Goal: Use online tool/utility: Utilize a website feature to perform a specific function

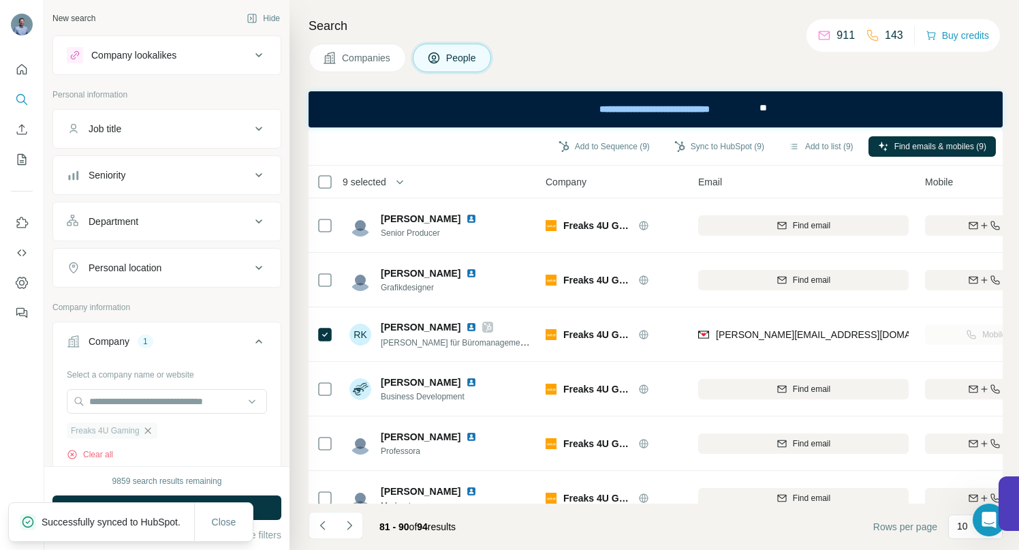
click at [150, 430] on icon "button" at bounding box center [147, 430] width 11 height 11
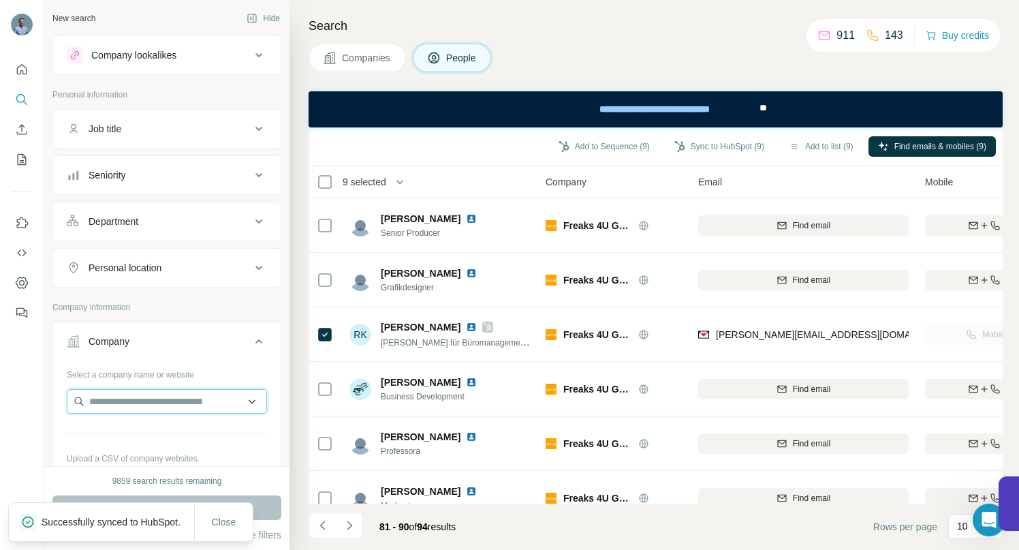
click at [146, 399] on input "text" at bounding box center [167, 401] width 200 height 25
type input "**********"
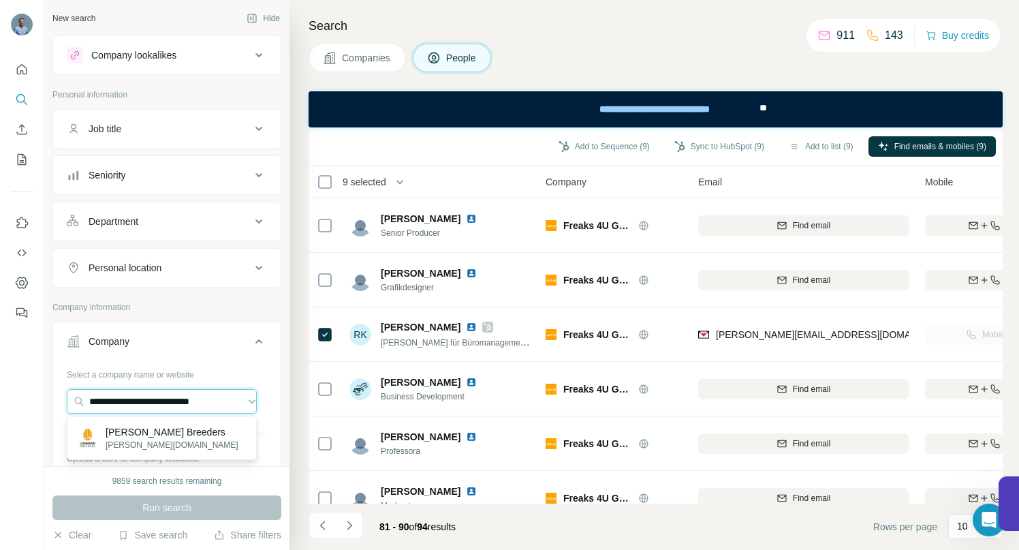
scroll to position [0, 0]
click at [144, 441] on p "[PERSON_NAME][DOMAIN_NAME]" at bounding box center [172, 445] width 133 height 12
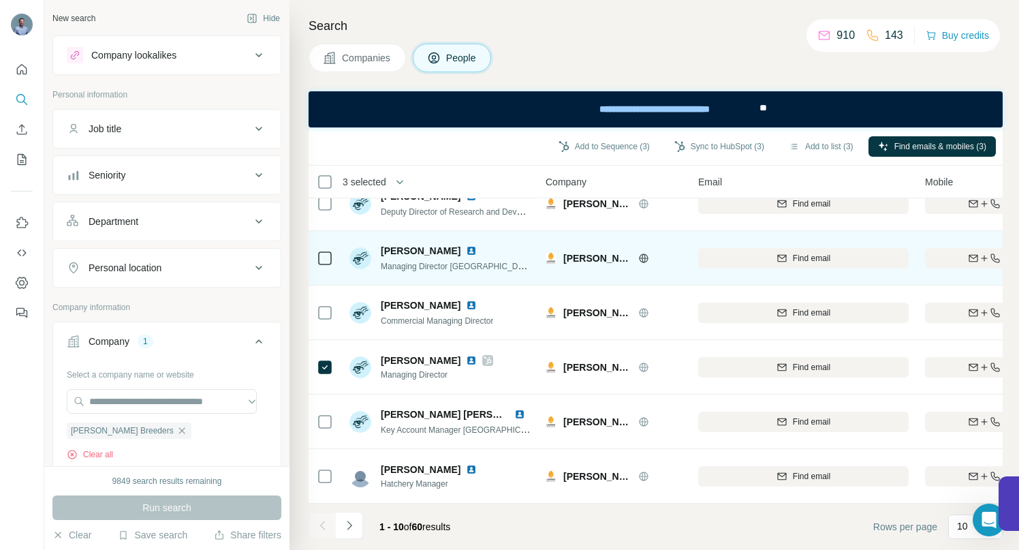
scroll to position [247, 0]
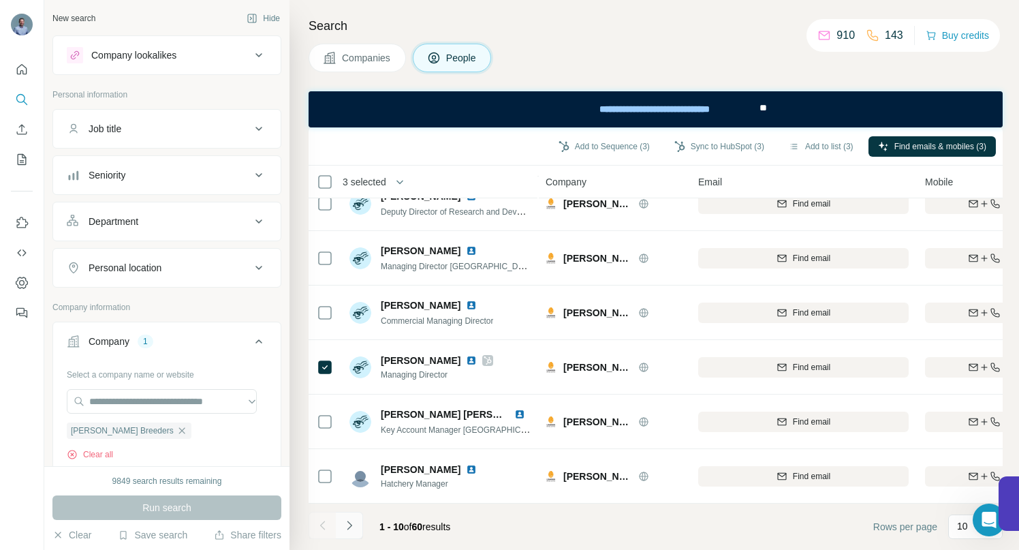
click at [347, 527] on icon "Navigate to next page" at bounding box center [350, 525] width 14 height 14
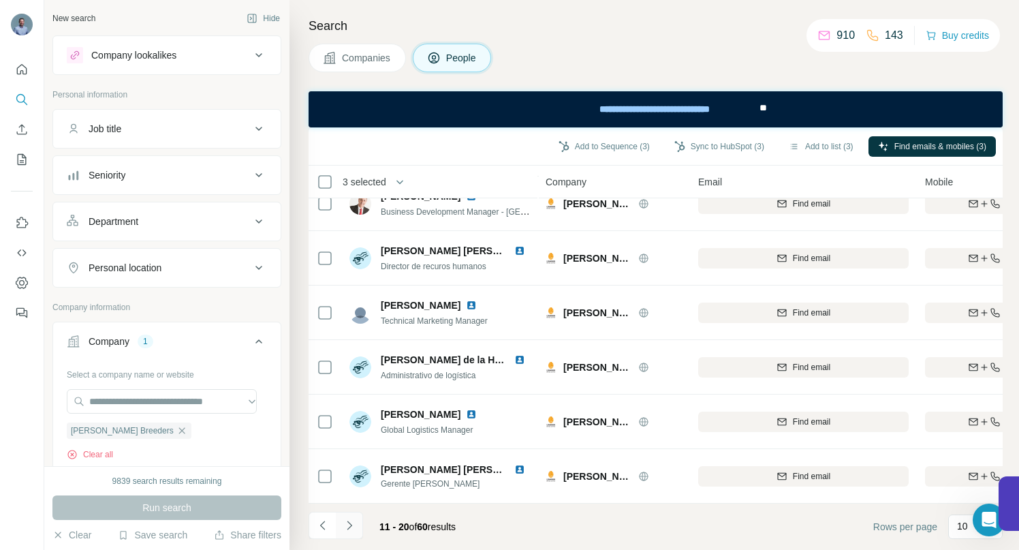
click at [351, 528] on icon "Navigate to next page" at bounding box center [350, 525] width 14 height 14
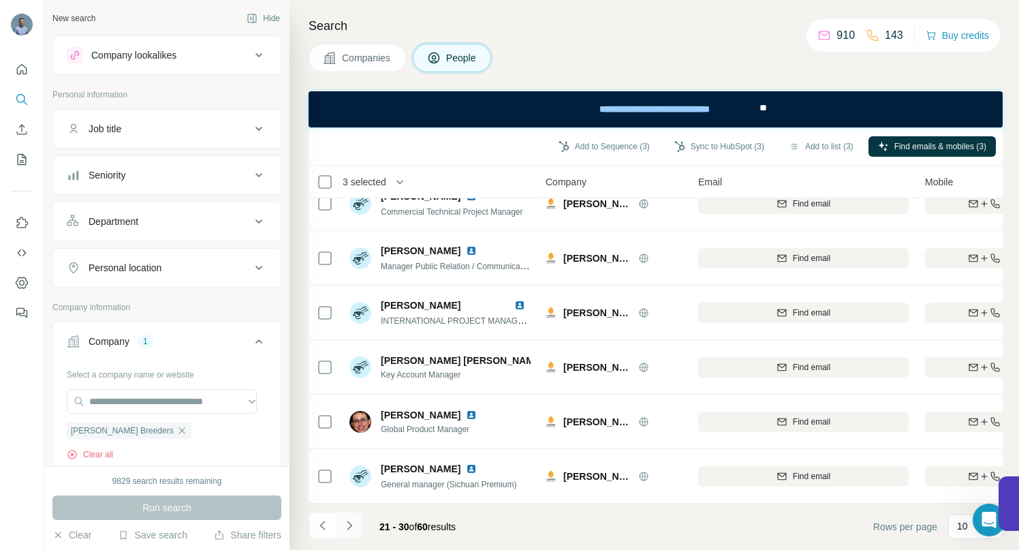
click at [345, 526] on icon "Navigate to next page" at bounding box center [350, 525] width 14 height 14
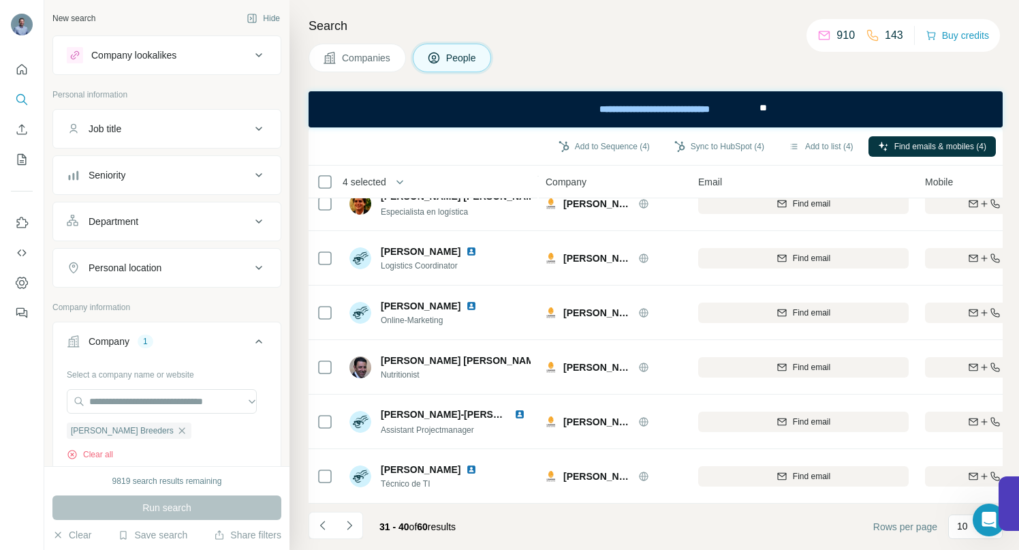
click at [347, 533] on button "Navigate to next page" at bounding box center [349, 525] width 27 height 27
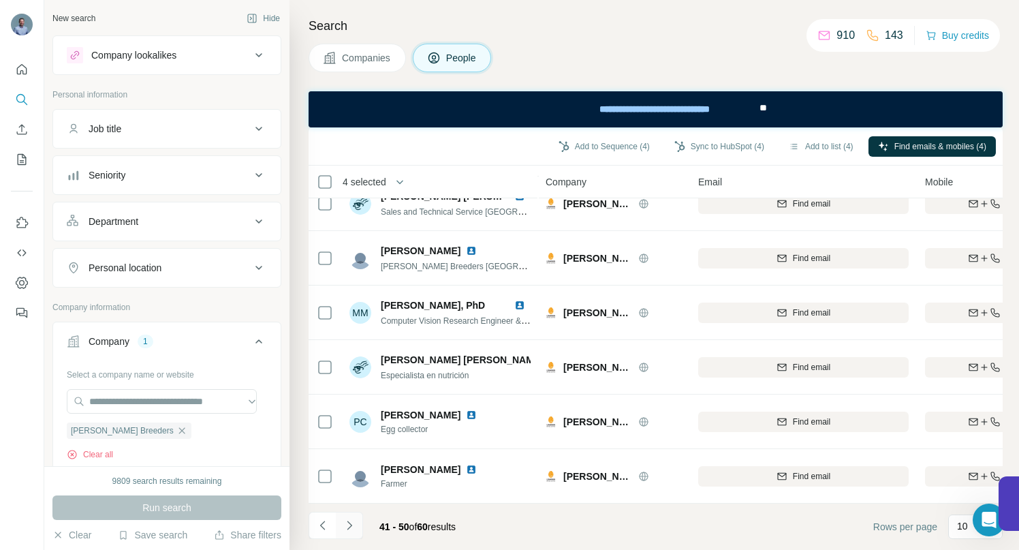
click at [349, 523] on icon "Navigate to next page" at bounding box center [349, 524] width 5 height 9
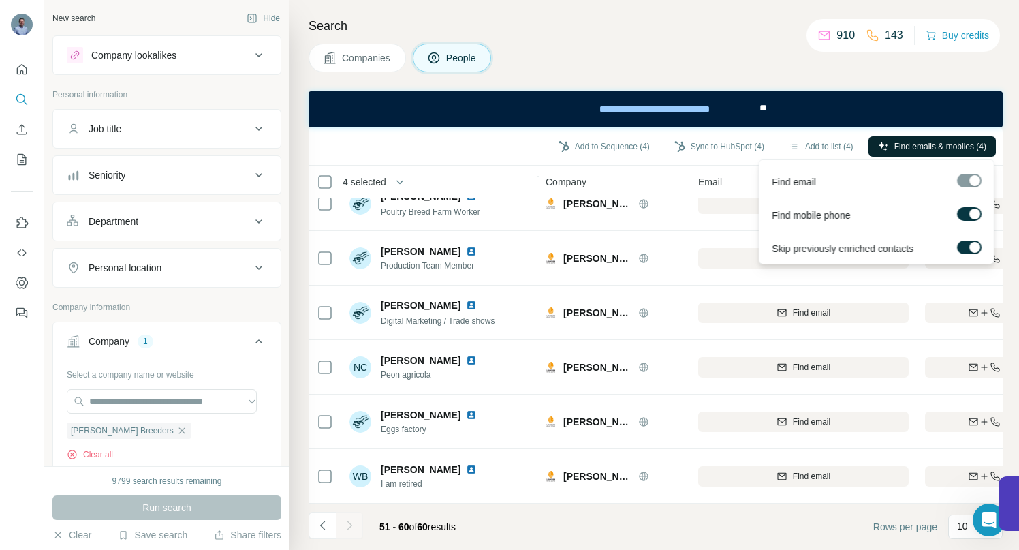
click at [904, 140] on span "Find emails & mobiles (4)" at bounding box center [940, 146] width 92 height 12
